Goal: Information Seeking & Learning: Understand process/instructions

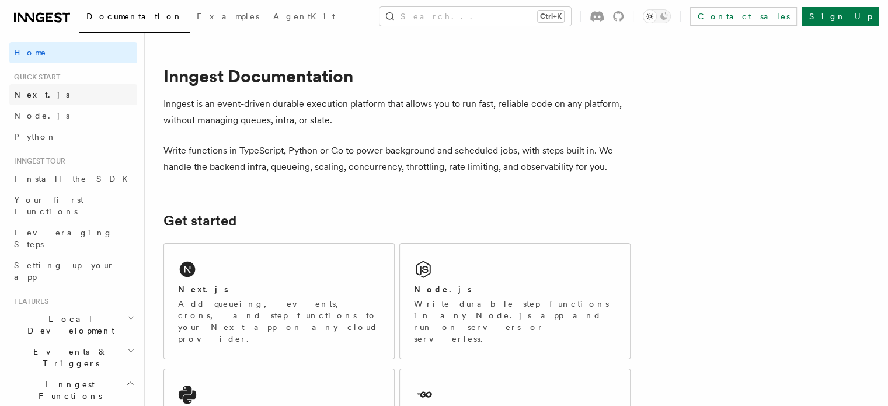
click at [35, 87] on link "Next.js" at bounding box center [73, 94] width 128 height 21
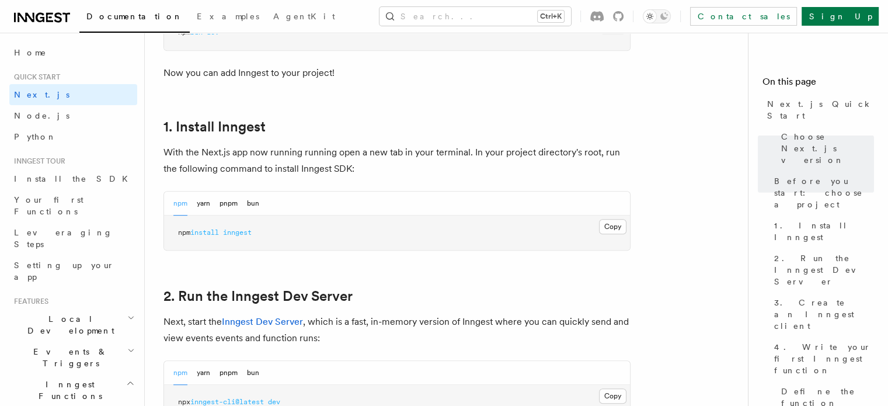
scroll to position [586, 0]
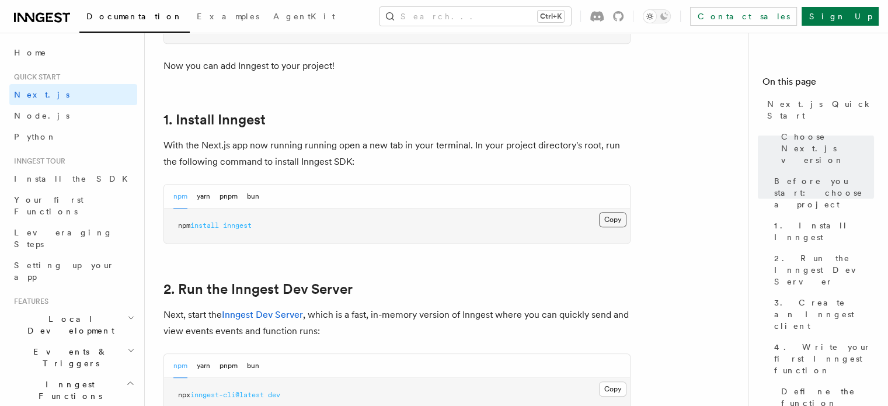
click at [614, 212] on button "Copy Copied" at bounding box center [612, 219] width 27 height 15
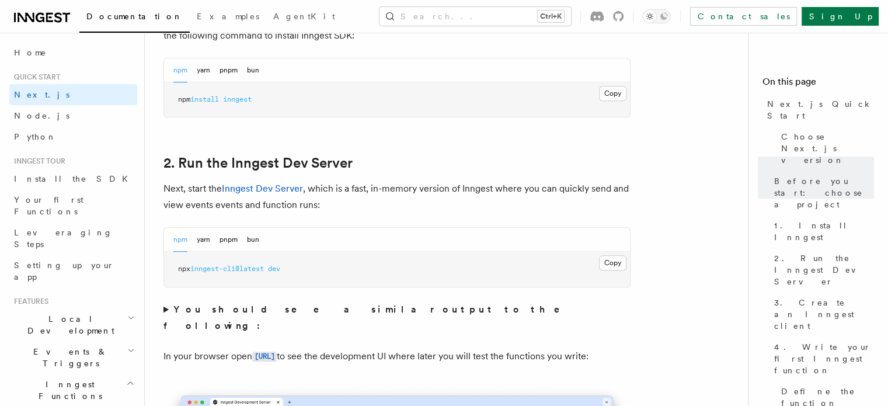
scroll to position [715, 0]
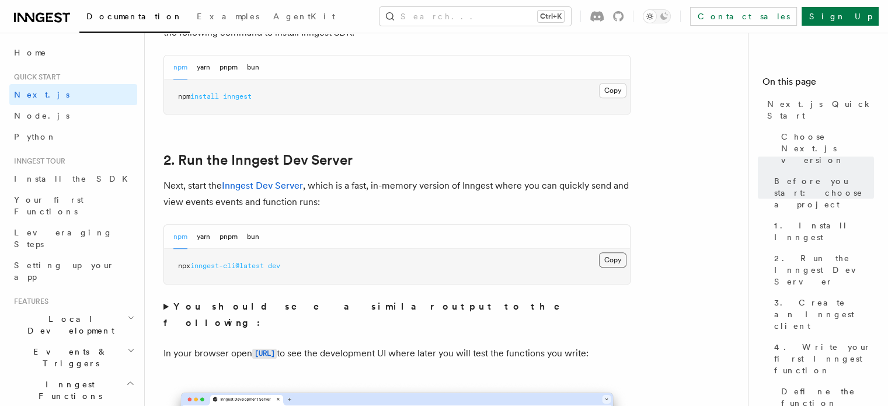
click at [607, 258] on button "Copy Copied" at bounding box center [612, 259] width 27 height 15
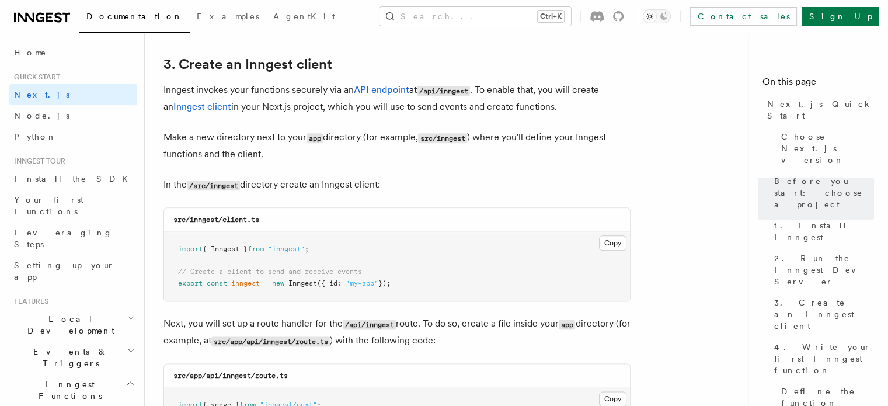
scroll to position [1371, 0]
click at [619, 244] on button "Copy Copied" at bounding box center [612, 241] width 27 height 15
click at [618, 243] on button "Copy Copied" at bounding box center [612, 241] width 27 height 15
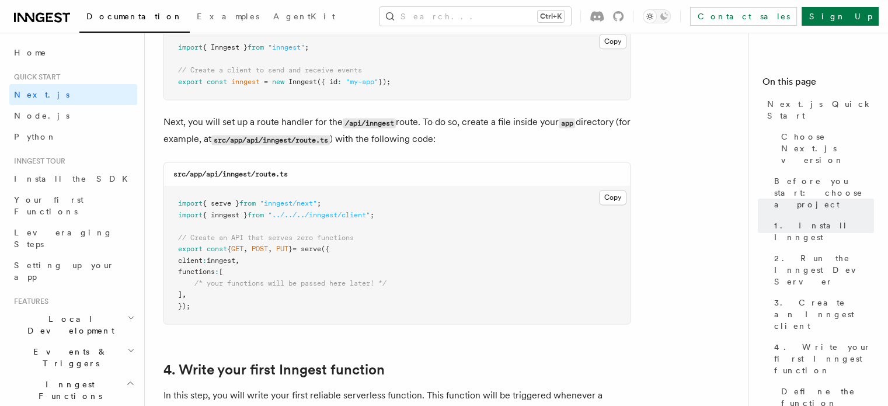
scroll to position [1572, 0]
click at [614, 190] on button "Copy Copied" at bounding box center [612, 196] width 27 height 15
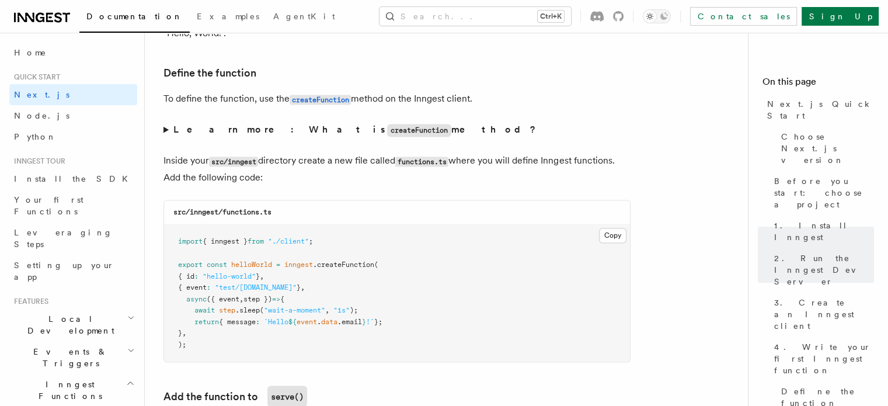
scroll to position [2053, 0]
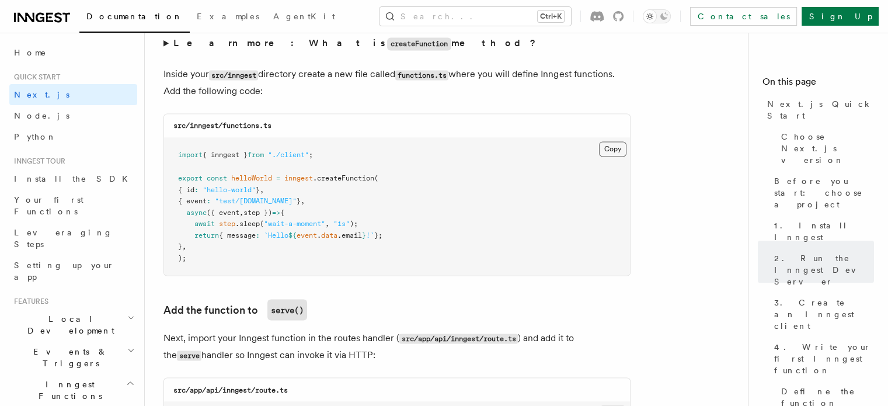
click at [614, 156] on button "Copy Copied" at bounding box center [612, 148] width 27 height 15
